Goal: Task Accomplishment & Management: Complete application form

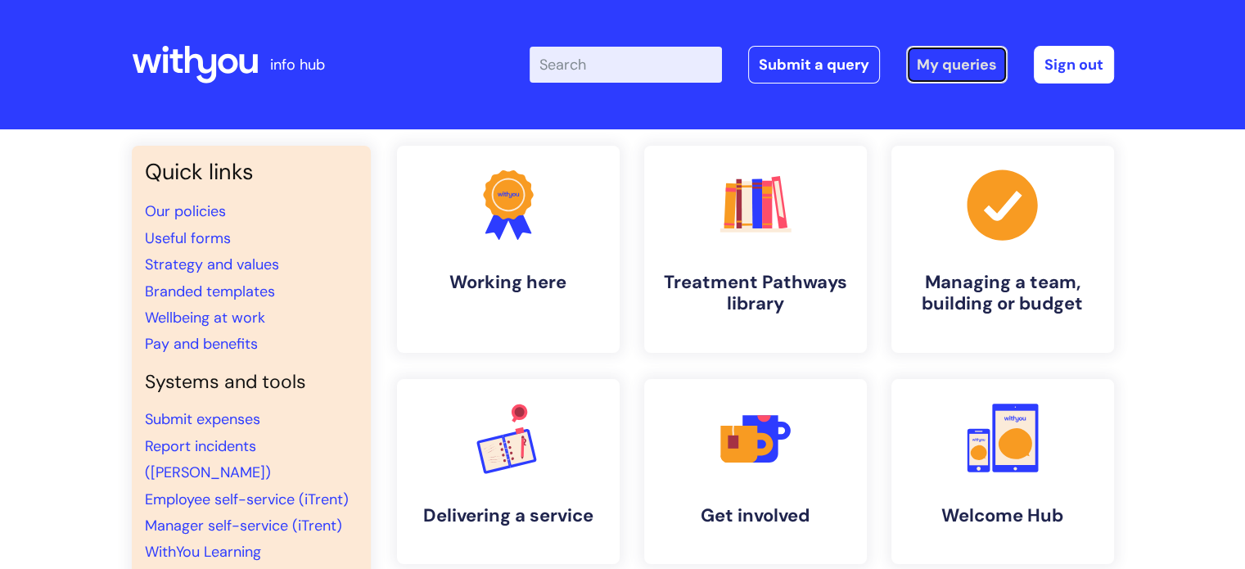
click at [975, 64] on link "My queries" at bounding box center [956, 65] width 101 height 38
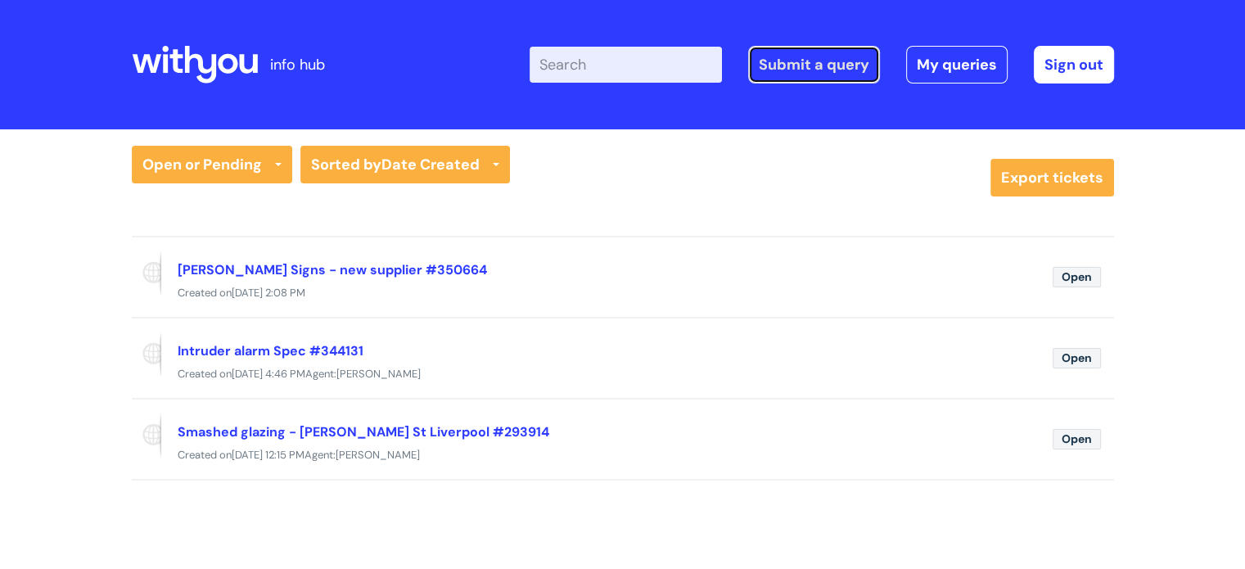
click at [837, 71] on link "Submit a query" at bounding box center [814, 65] width 132 height 38
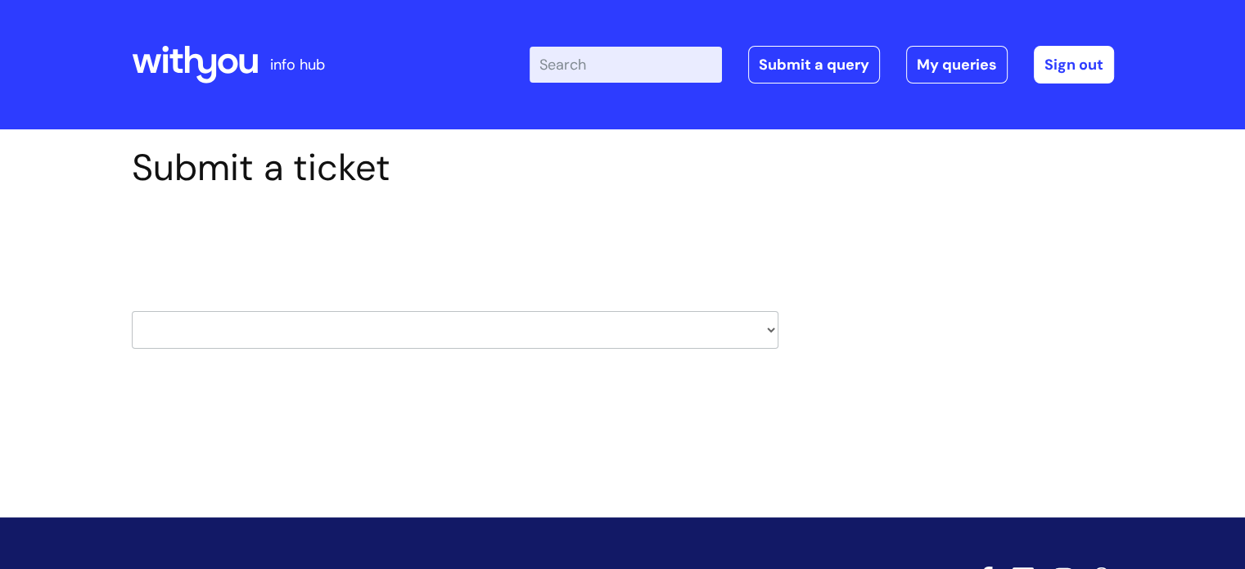
click at [372, 326] on select "HR / People IT and Support Clinical Drug Alerts Finance Accounts Data Support T…" at bounding box center [455, 330] width 646 height 38
select select "finance_accounts"
click at [196, 336] on select "HR / People IT and Support Clinical Drug Alerts Finance Accounts Data Support T…" at bounding box center [455, 330] width 646 height 38
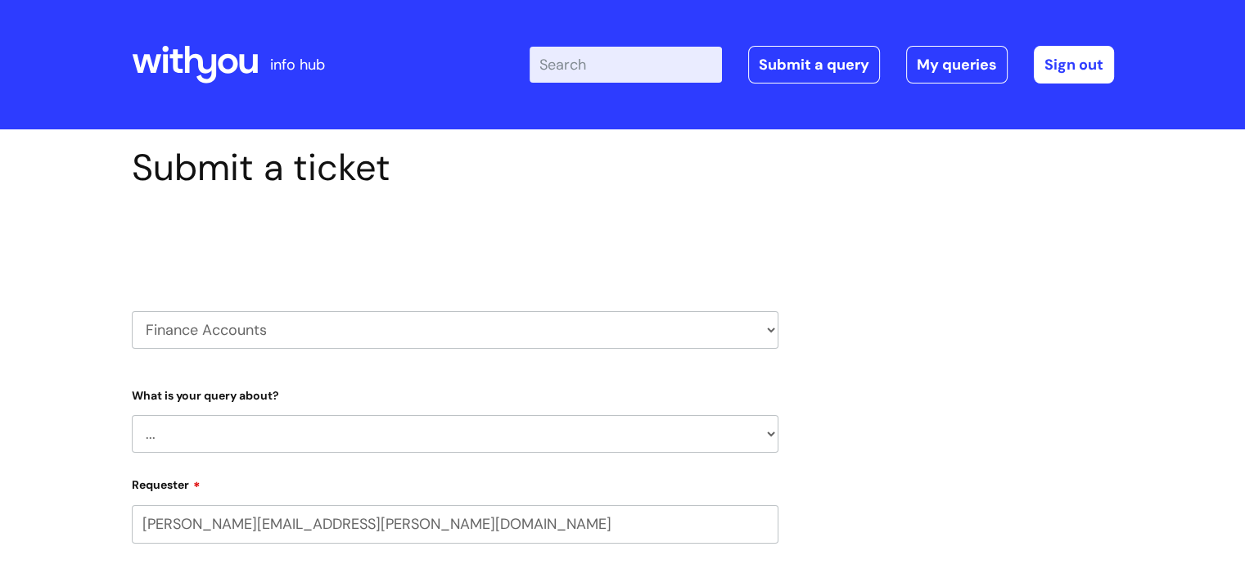
click at [484, 403] on div "What is your query about? ... Finance Systems Finance Requests (inc. Expenses) …" at bounding box center [455, 417] width 646 height 72
click at [439, 438] on select "... Finance Systems Finance Requests (inc. Expenses) Invoices Research" at bounding box center [455, 434] width 646 height 38
select select "Finance Systems"
click at [132, 415] on select "... Finance Systems Finance Requests (inc. Expenses) Invoices Research" at bounding box center [455, 434] width 646 height 38
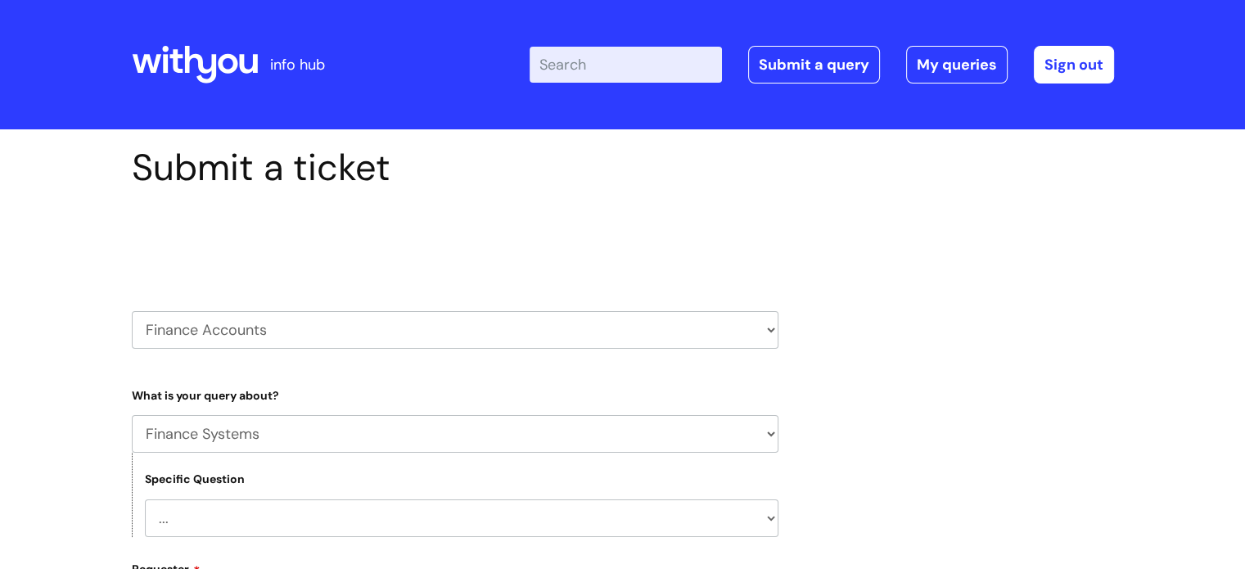
click at [245, 503] on select "... Concur + Basware Exchequer" at bounding box center [461, 518] width 633 height 38
select select "Concur + Basware"
click at [145, 499] on select "... Concur + Basware Exchequer" at bounding box center [461, 518] width 633 height 38
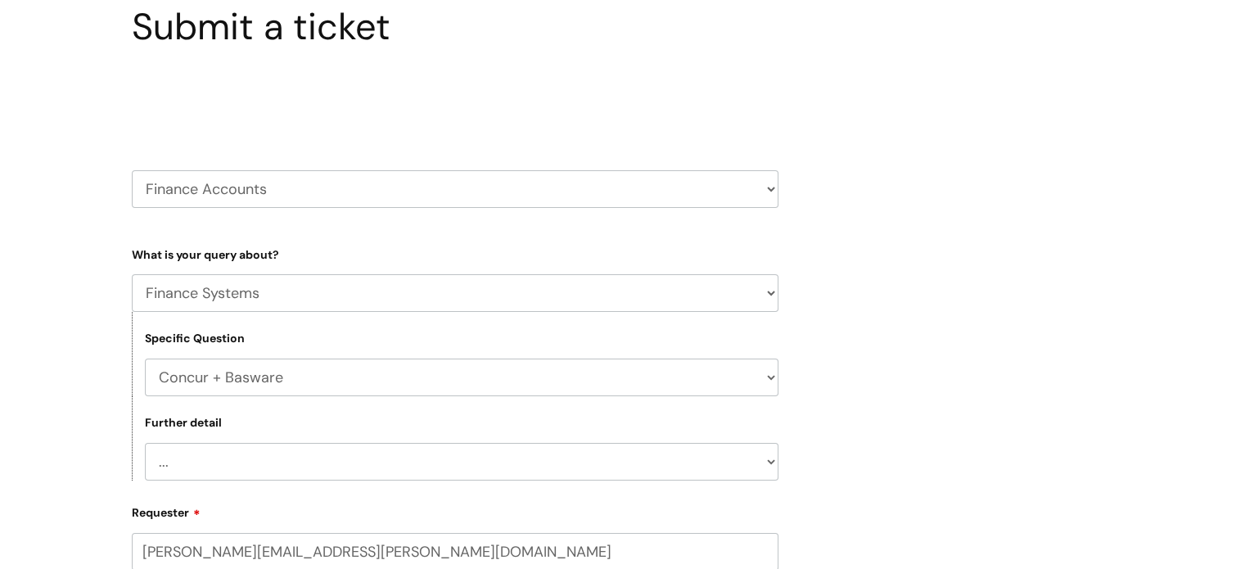
scroll to position [153, 0]
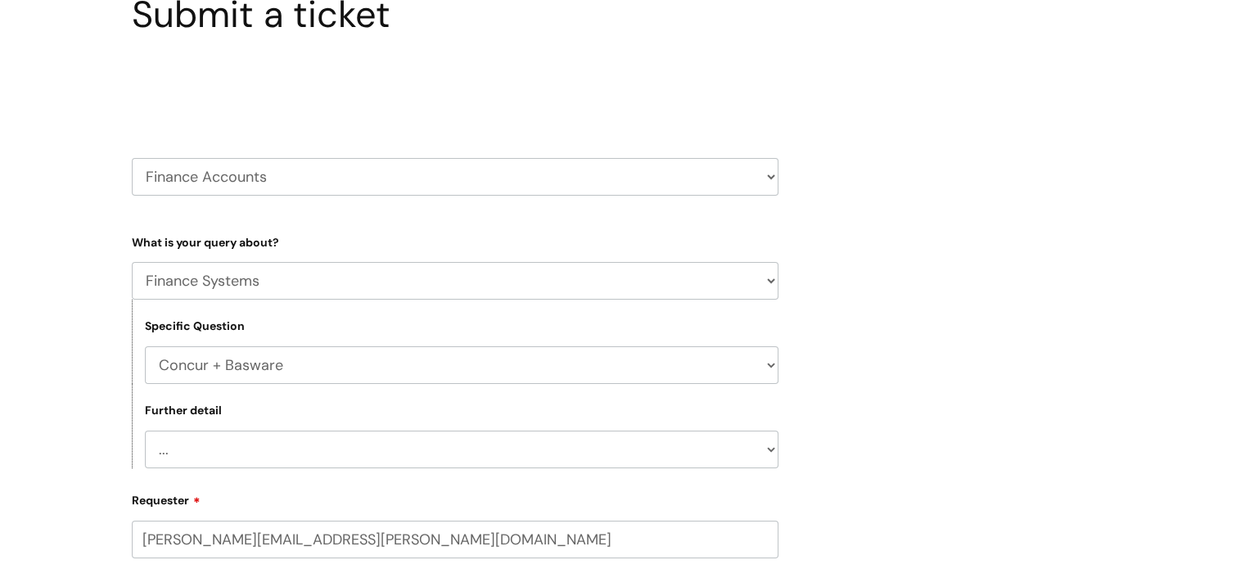
click at [381, 452] on select "... Access/Login issues Approval flow updates/issues New Suppliers + Job Codes …" at bounding box center [461, 449] width 633 height 38
select select "New Suppliers + Job Codes to be added"
click at [145, 430] on select "... Access/Login issues Approval flow updates/issues New Suppliers + Job Codes …" at bounding box center [461, 449] width 633 height 38
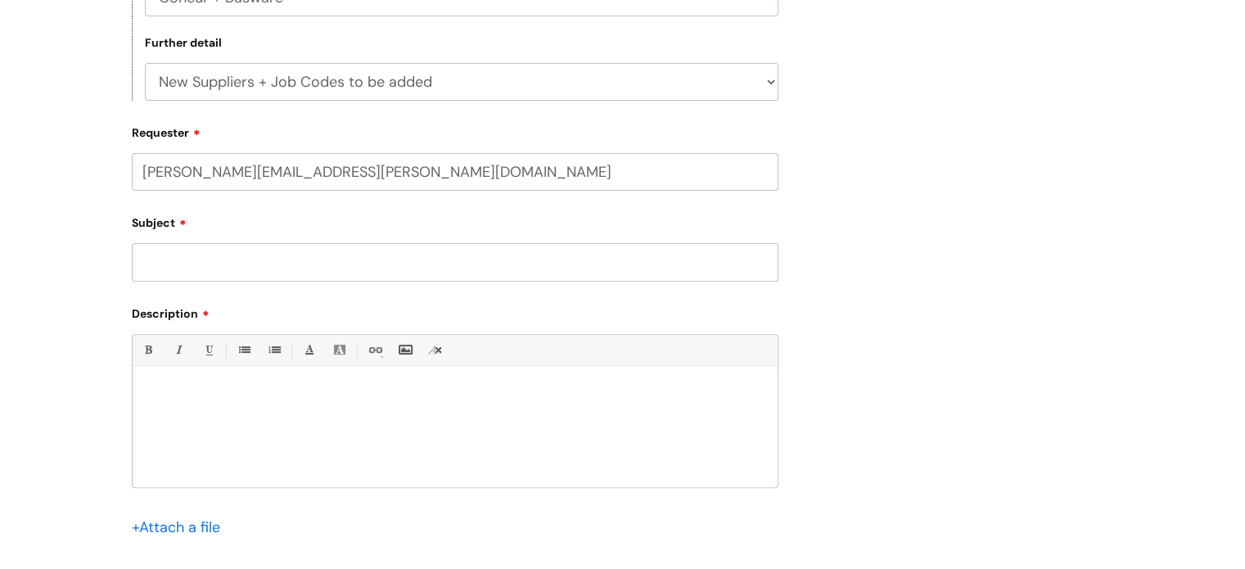
scroll to position [523, 0]
click at [173, 269] on input "Subject" at bounding box center [455, 260] width 646 height 38
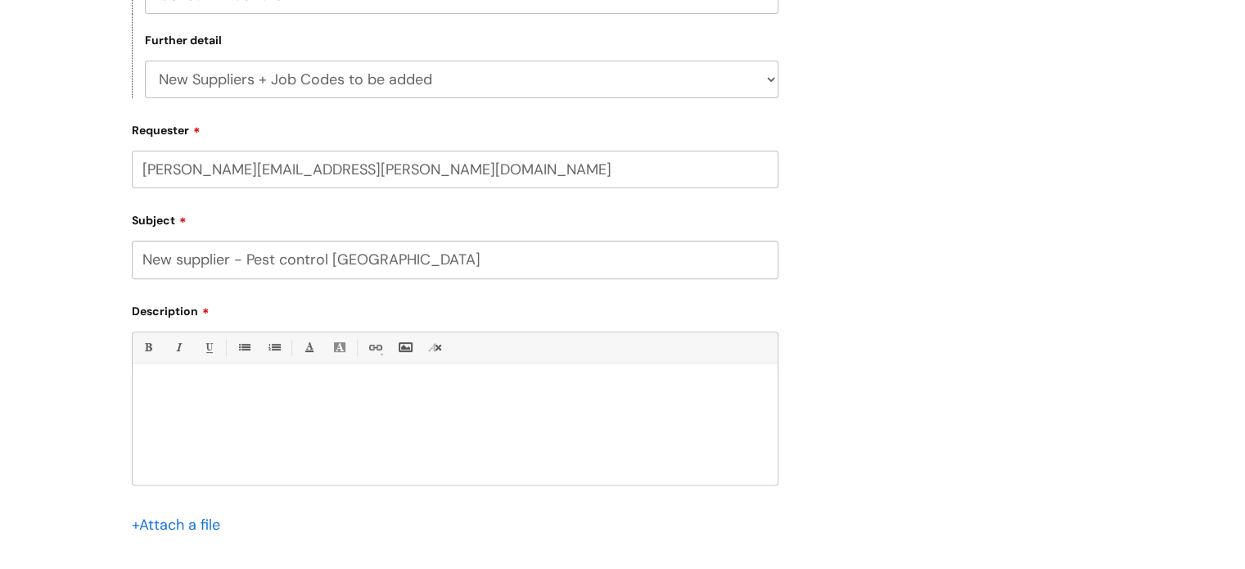
type input "New supplier - Pest control [GEOGRAPHIC_DATA]"
click at [164, 411] on div at bounding box center [455, 427] width 645 height 113
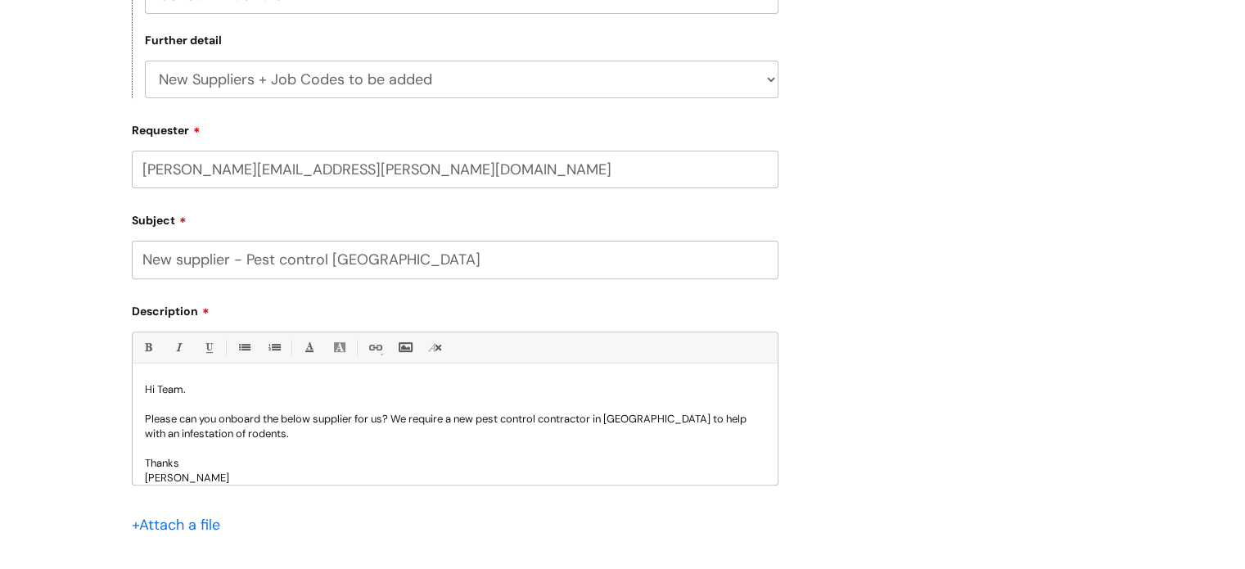
scroll to position [14, 0]
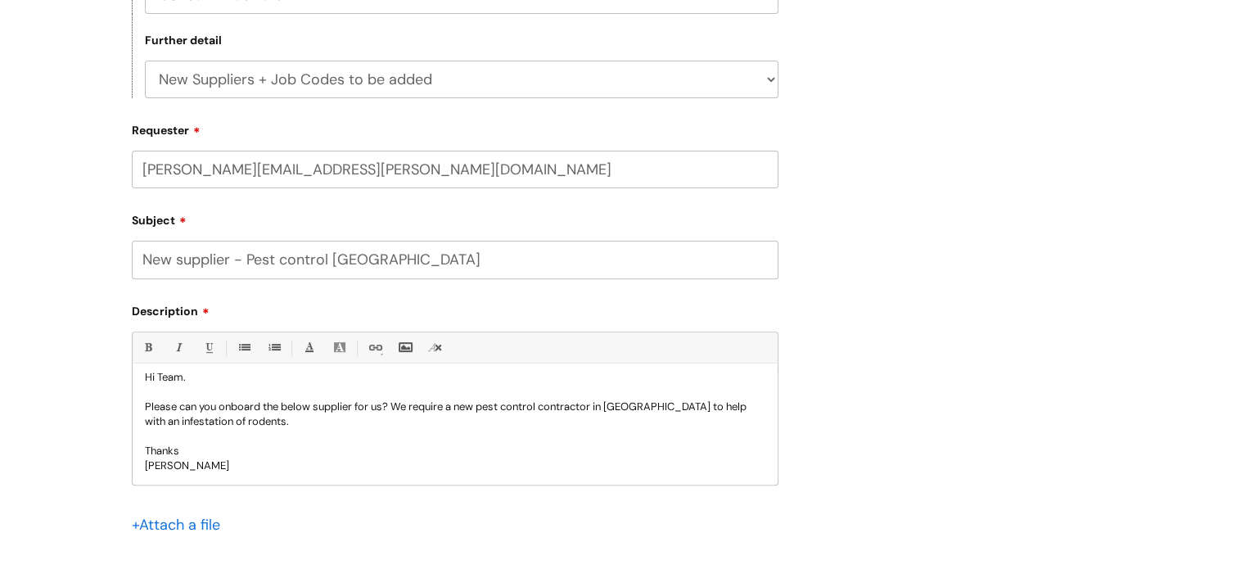
click at [293, 422] on p "Please can you onboard the below supplier for us? We require a new pest control…" at bounding box center [455, 413] width 620 height 29
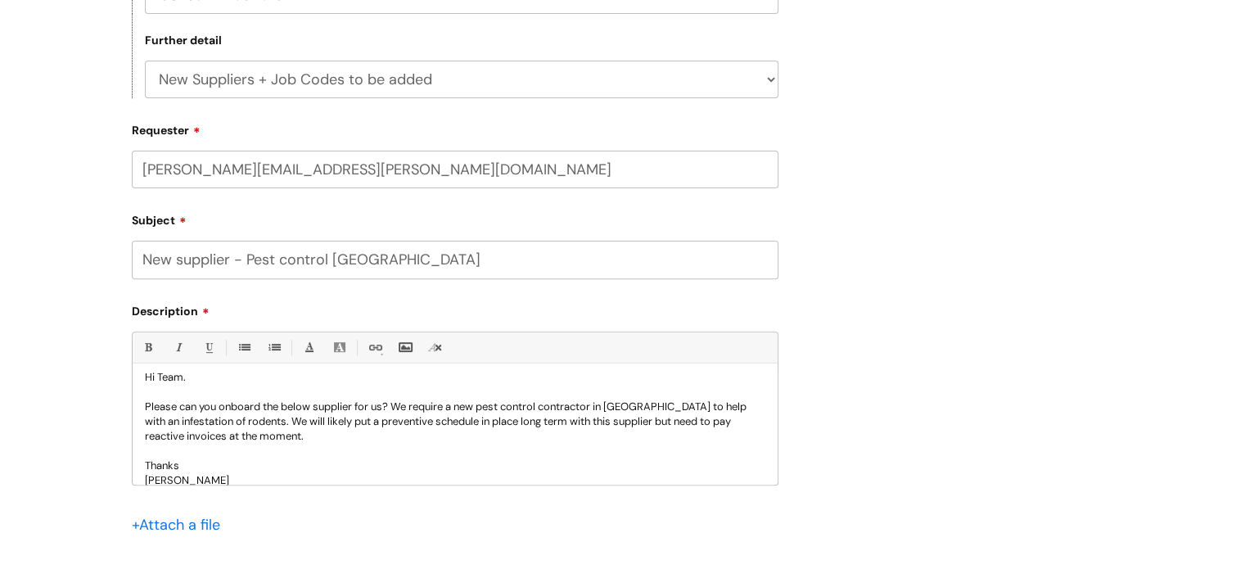
click at [184, 516] on input "file" at bounding box center [173, 524] width 82 height 20
click at [160, 523] on input "file" at bounding box center [173, 524] width 82 height 20
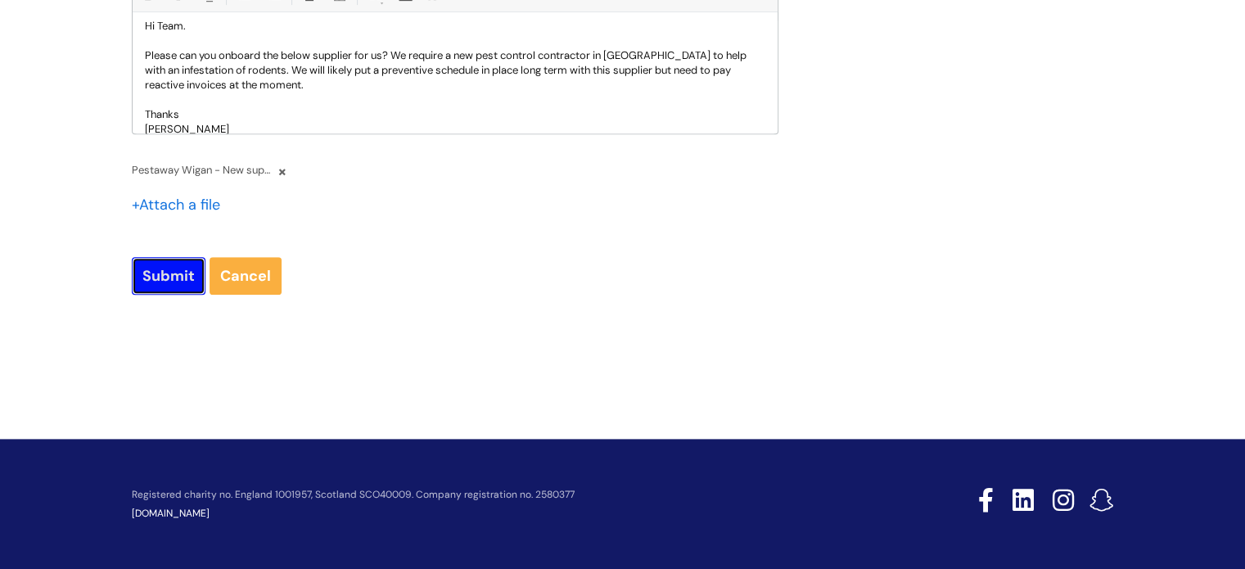
click at [150, 271] on input "Submit" at bounding box center [169, 276] width 74 height 38
type input "Please Wait..."
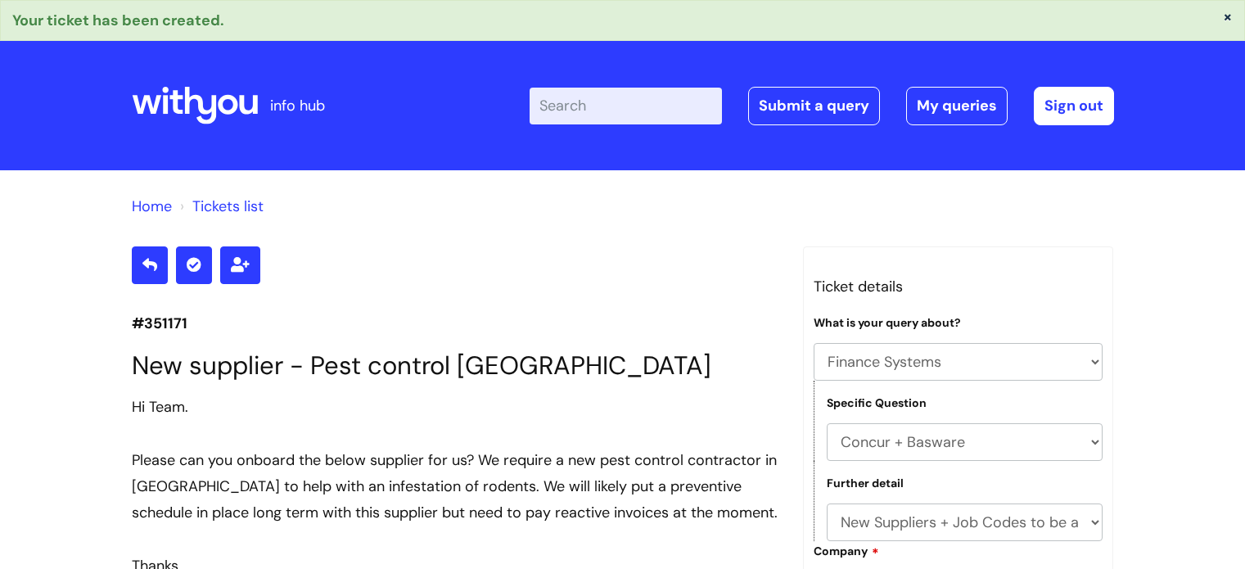
select select "Finance Systems"
select select "Concur + Basware"
select select "New Suppliers + Job Codes to be added"
